Goal: Information Seeking & Learning: Learn about a topic

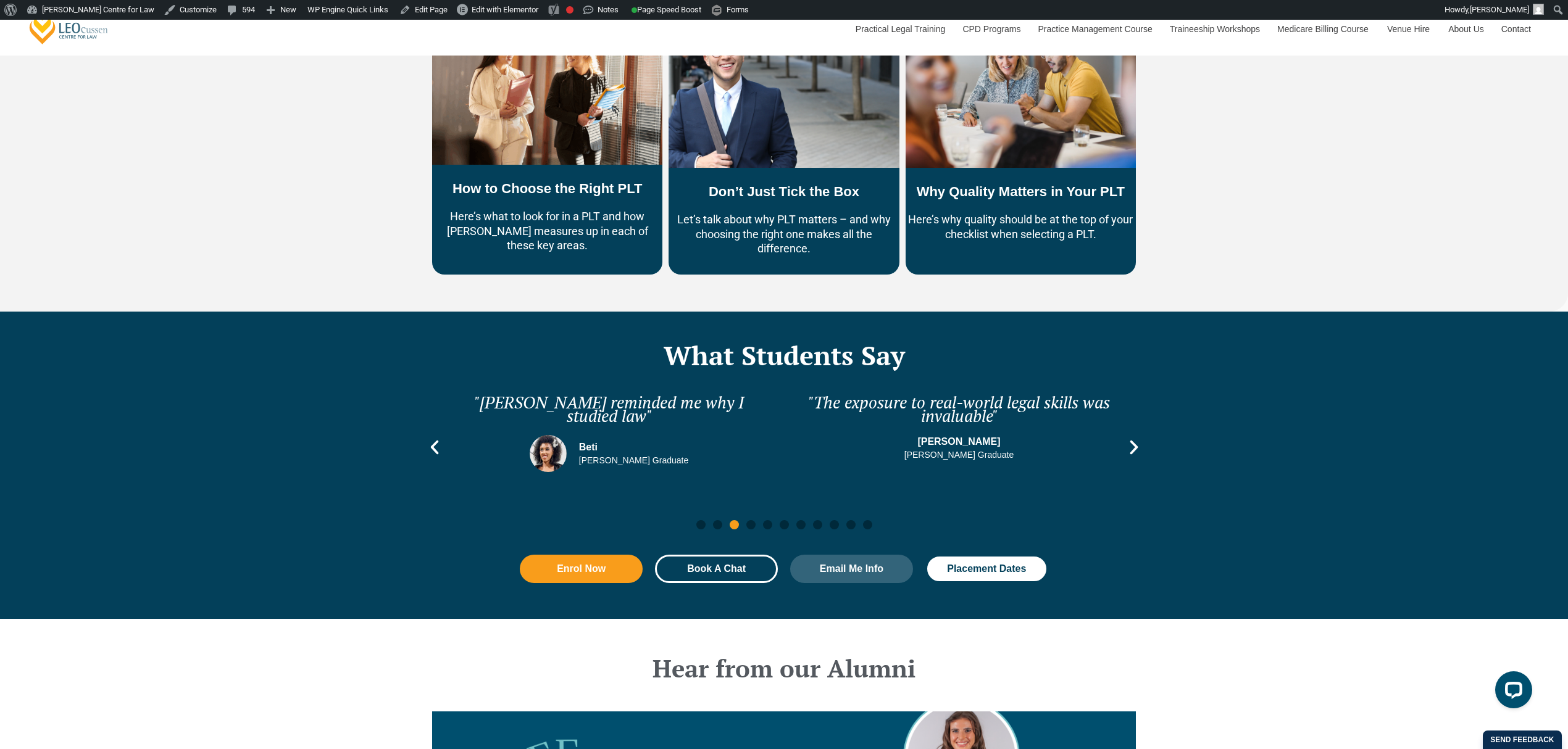
scroll to position [905, 0]
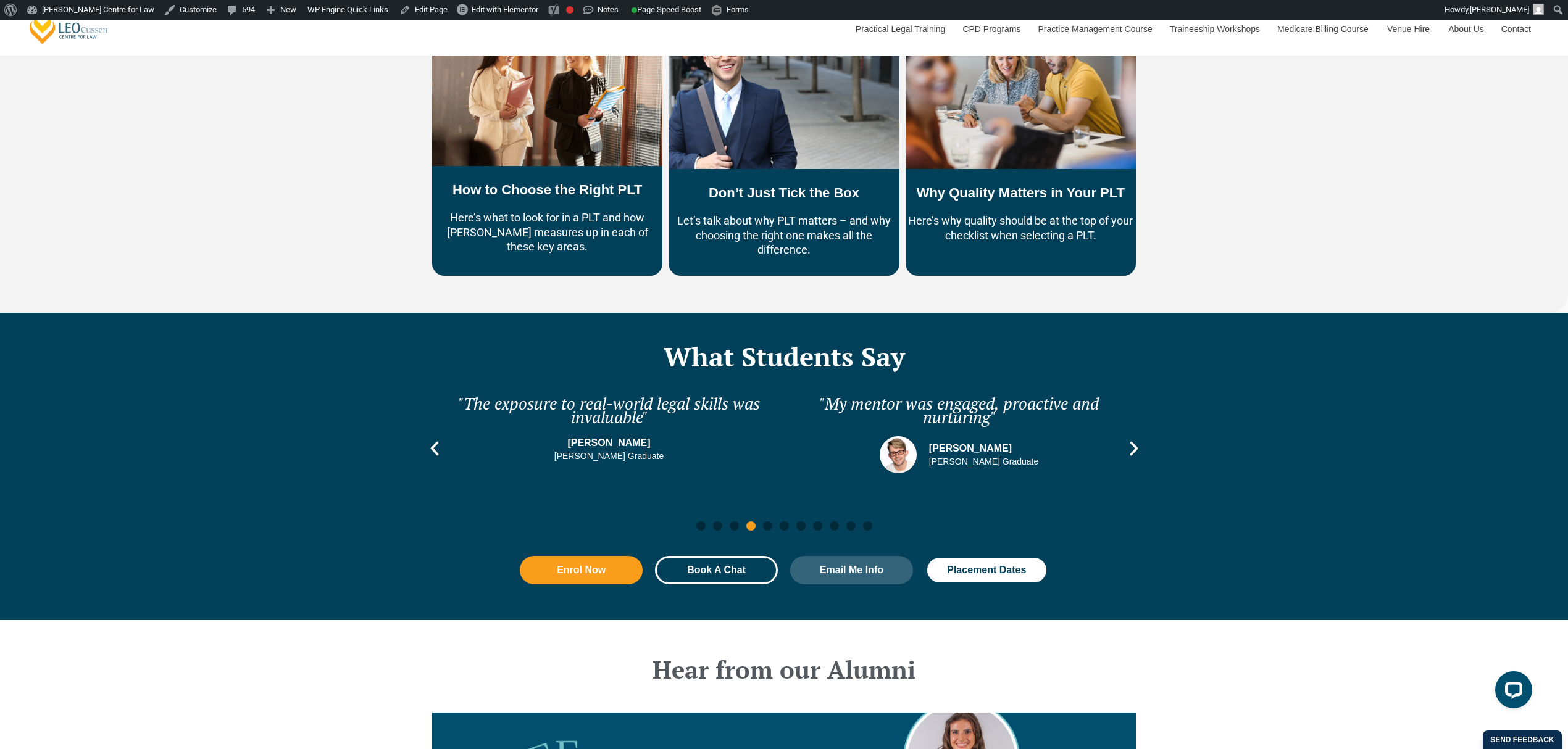
click at [442, 423] on div ""The exposure to real-world legal skills was invaluable" [PERSON_NAME] Graduate" at bounding box center [609, 448] width 344 height 129
click at [441, 439] on icon "Previous slide" at bounding box center [434, 448] width 19 height 19
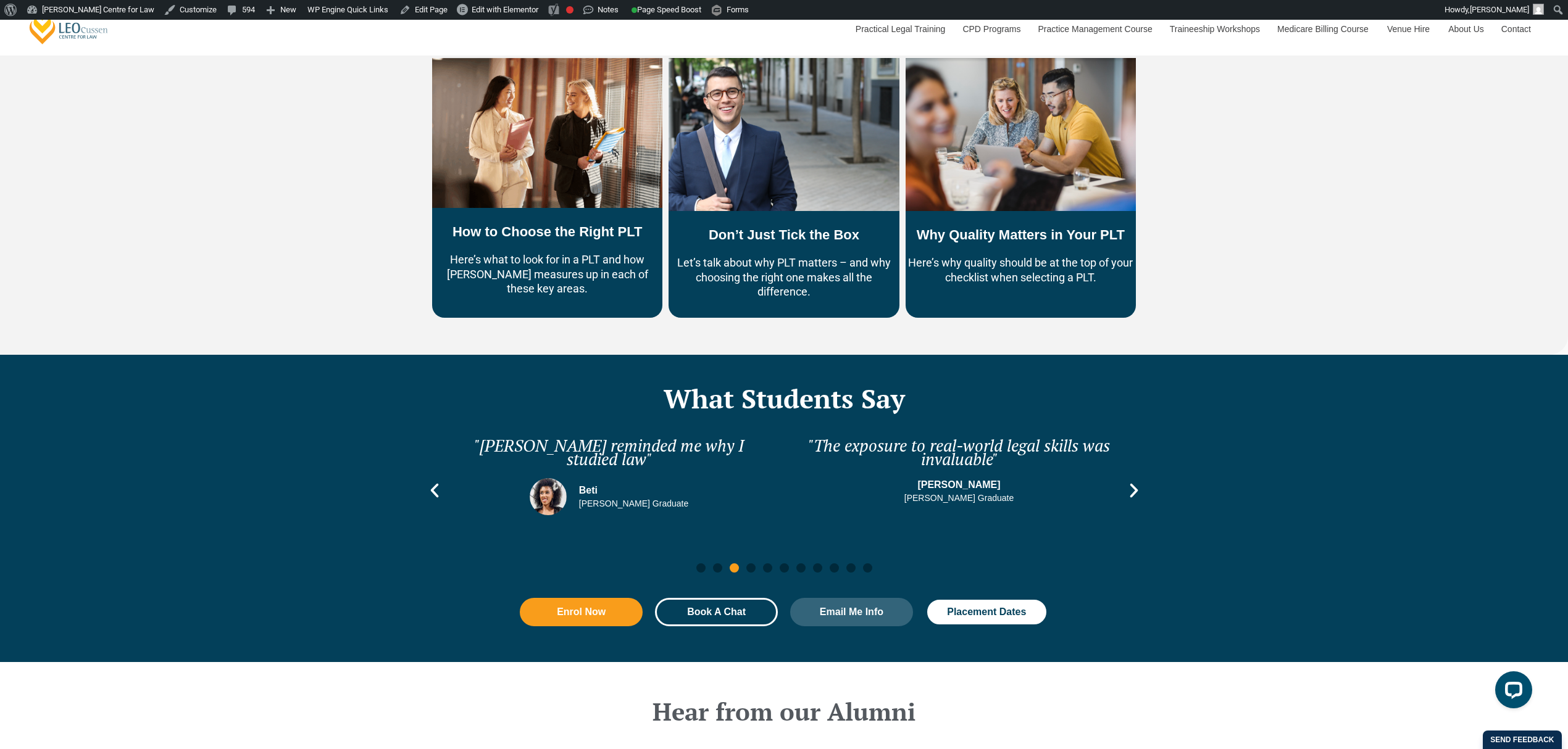
scroll to position [823, 0]
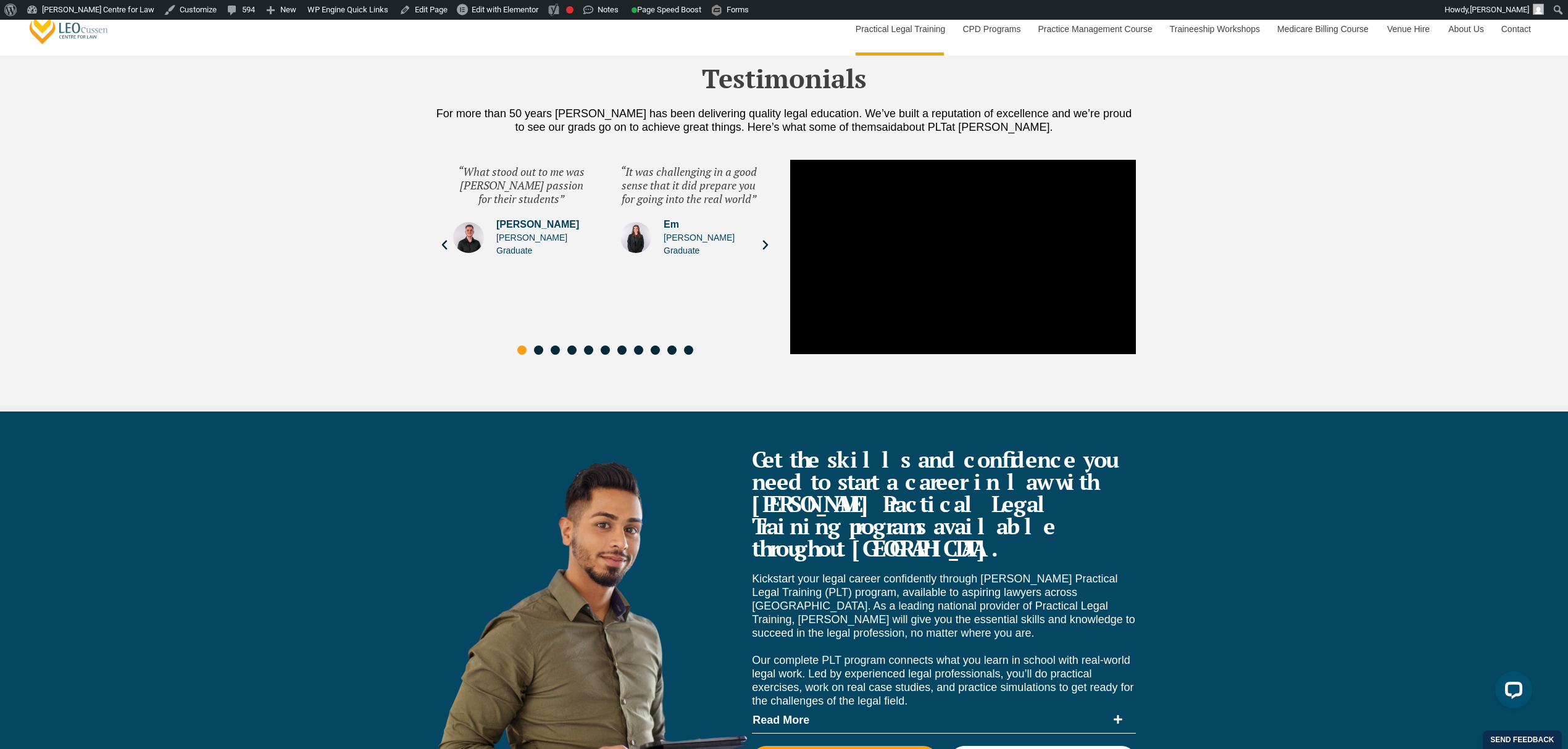
scroll to position [4279, 0]
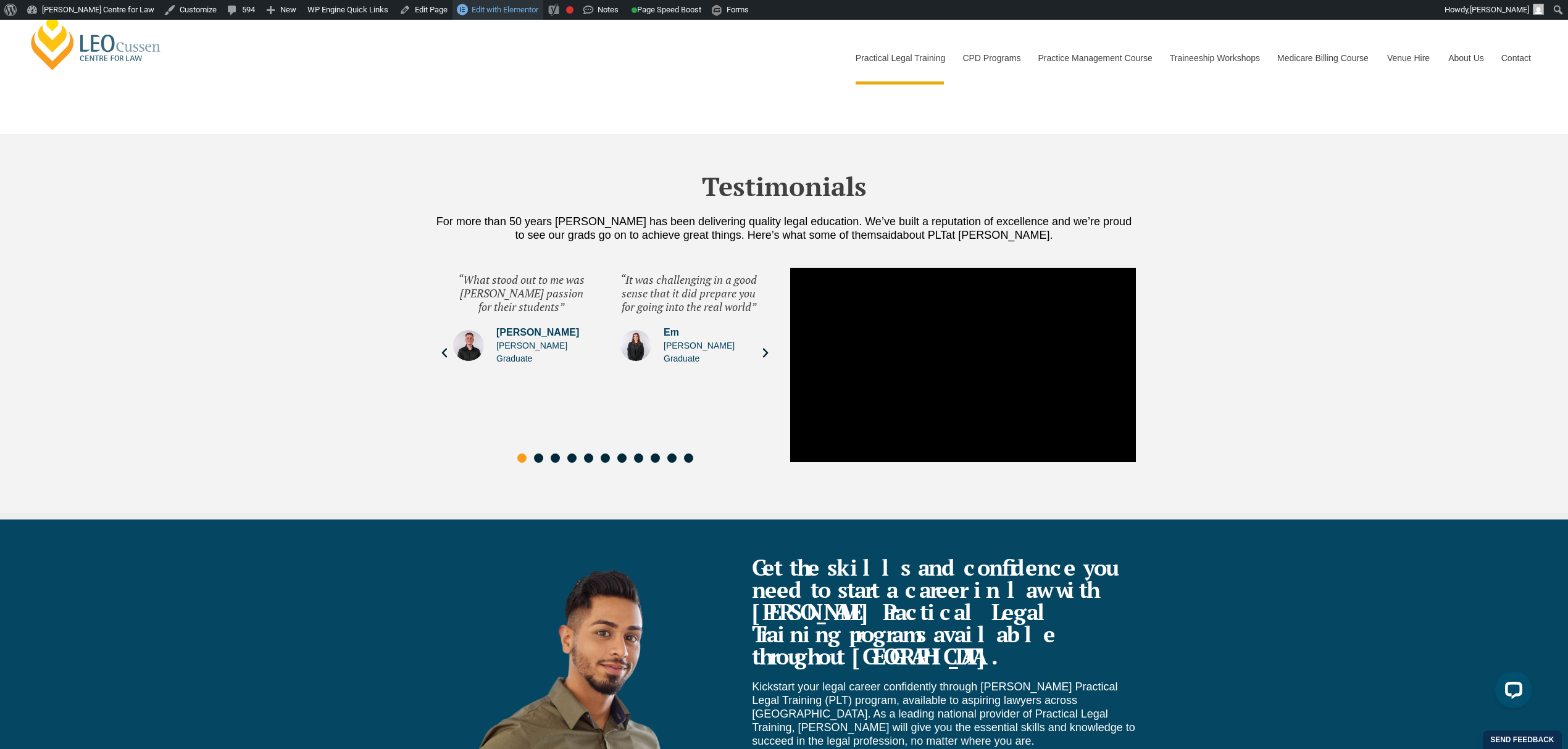
click at [485, 5] on span "Edit with Elementor" at bounding box center [505, 10] width 67 height 9
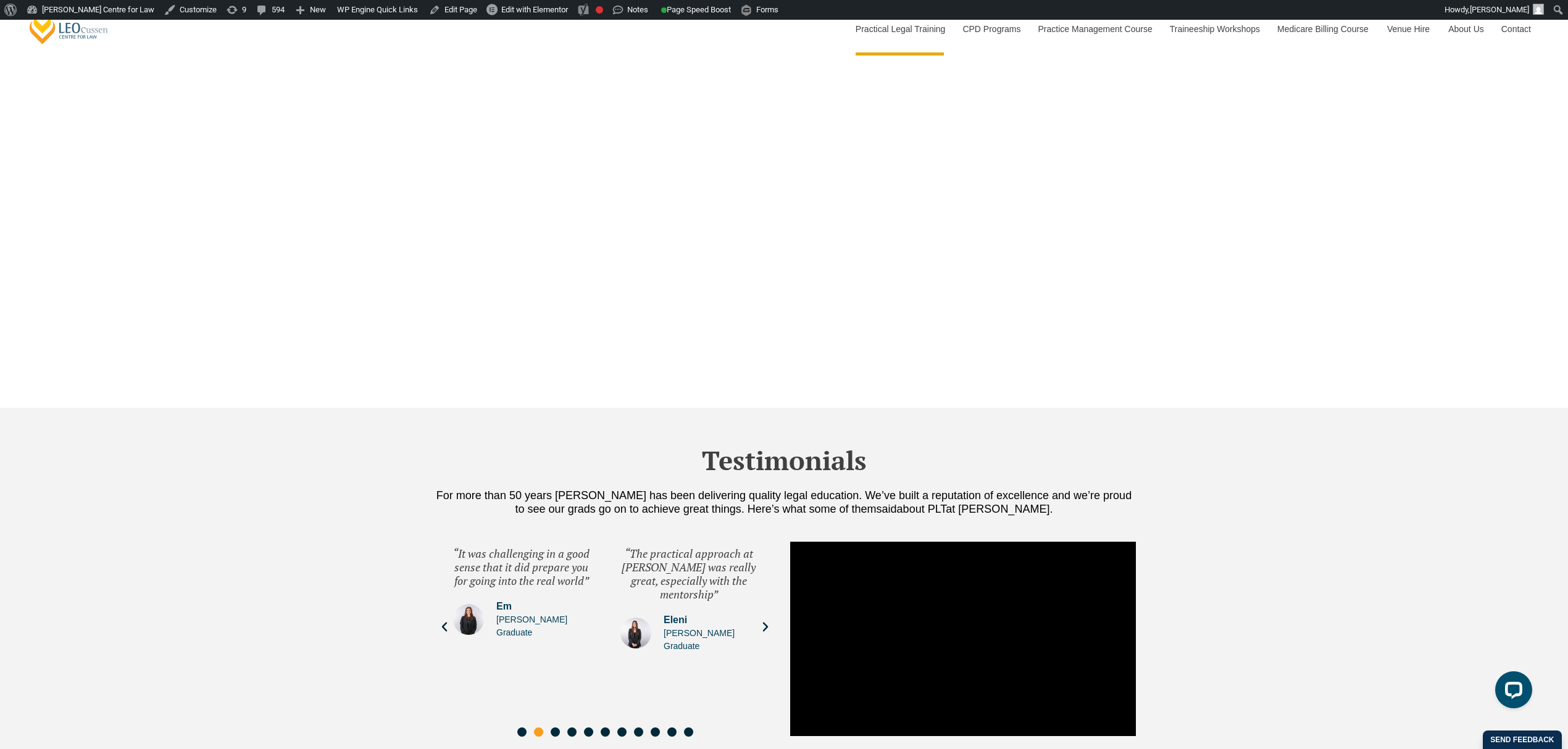
scroll to position [4279, 0]
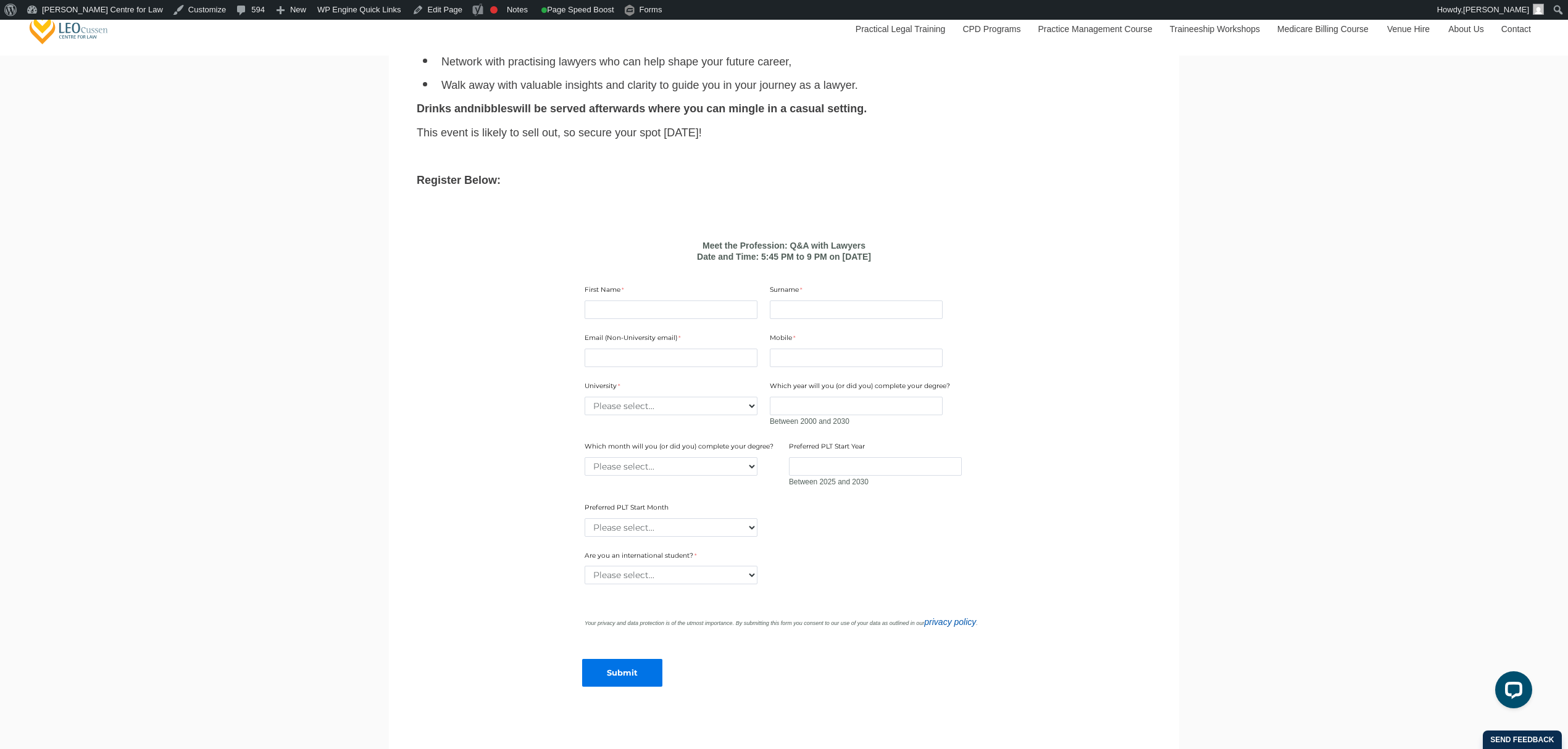
scroll to position [988, 0]
